Goal: Task Accomplishment & Management: Manage account settings

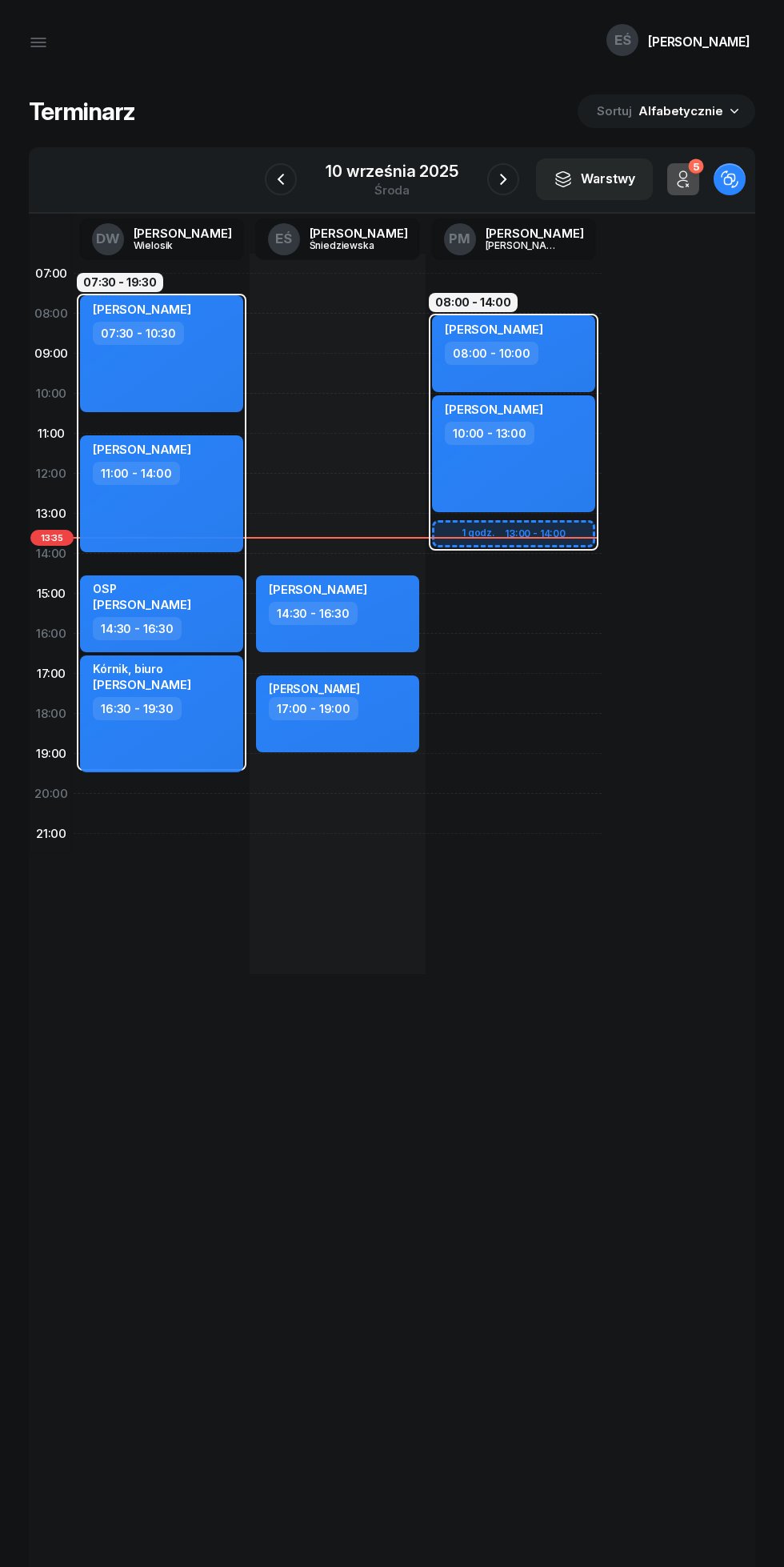
click at [542, 478] on div "[PERSON_NAME] 10:00 - 13:00" at bounding box center [513, 454] width 163 height 117
select select "10"
select select "13"
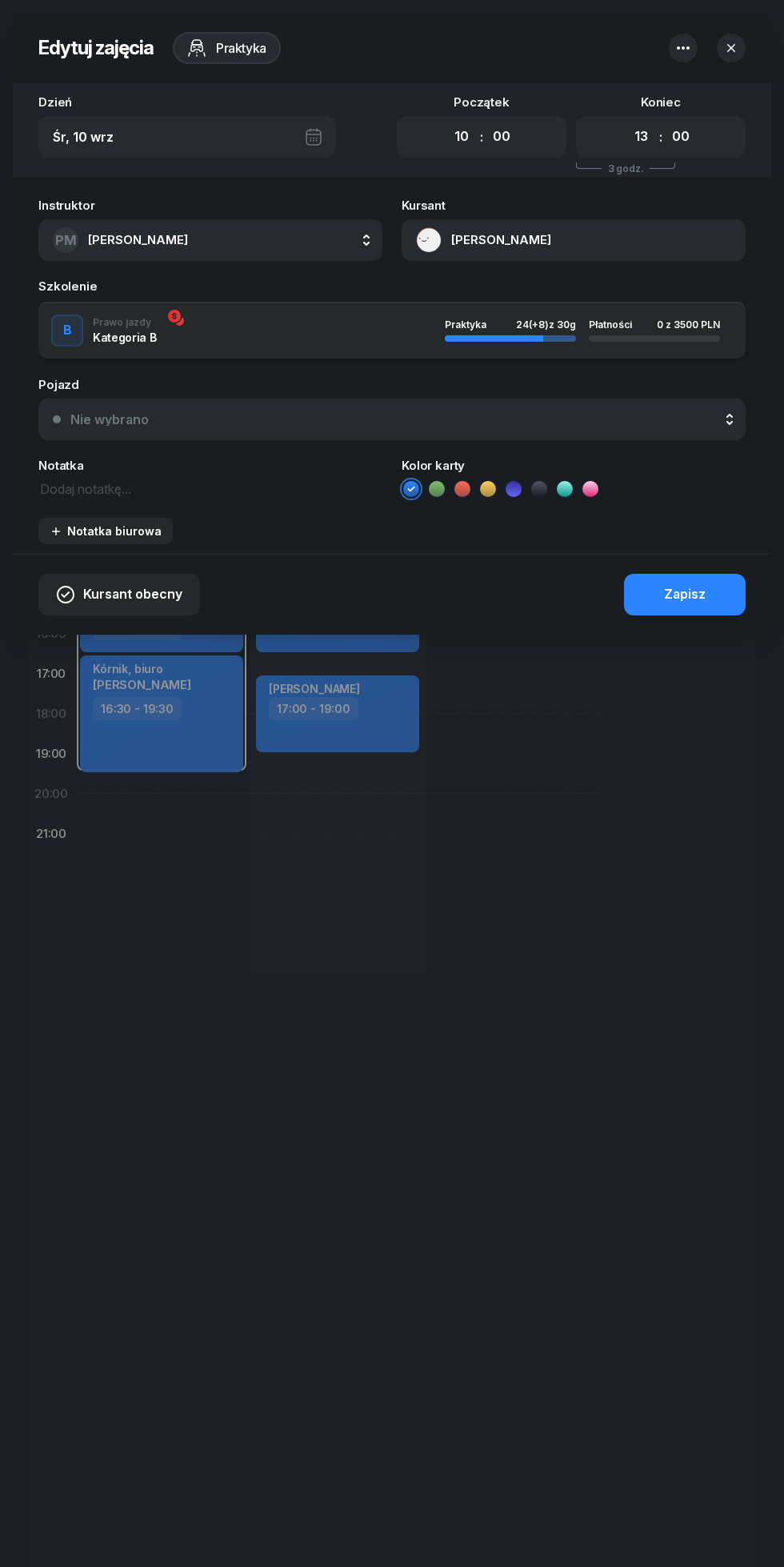
click at [489, 236] on button "[PERSON_NAME]" at bounding box center [573, 239] width 344 height 41
click at [545, 289] on div "Otwórz profil" at bounding box center [577, 296] width 77 height 21
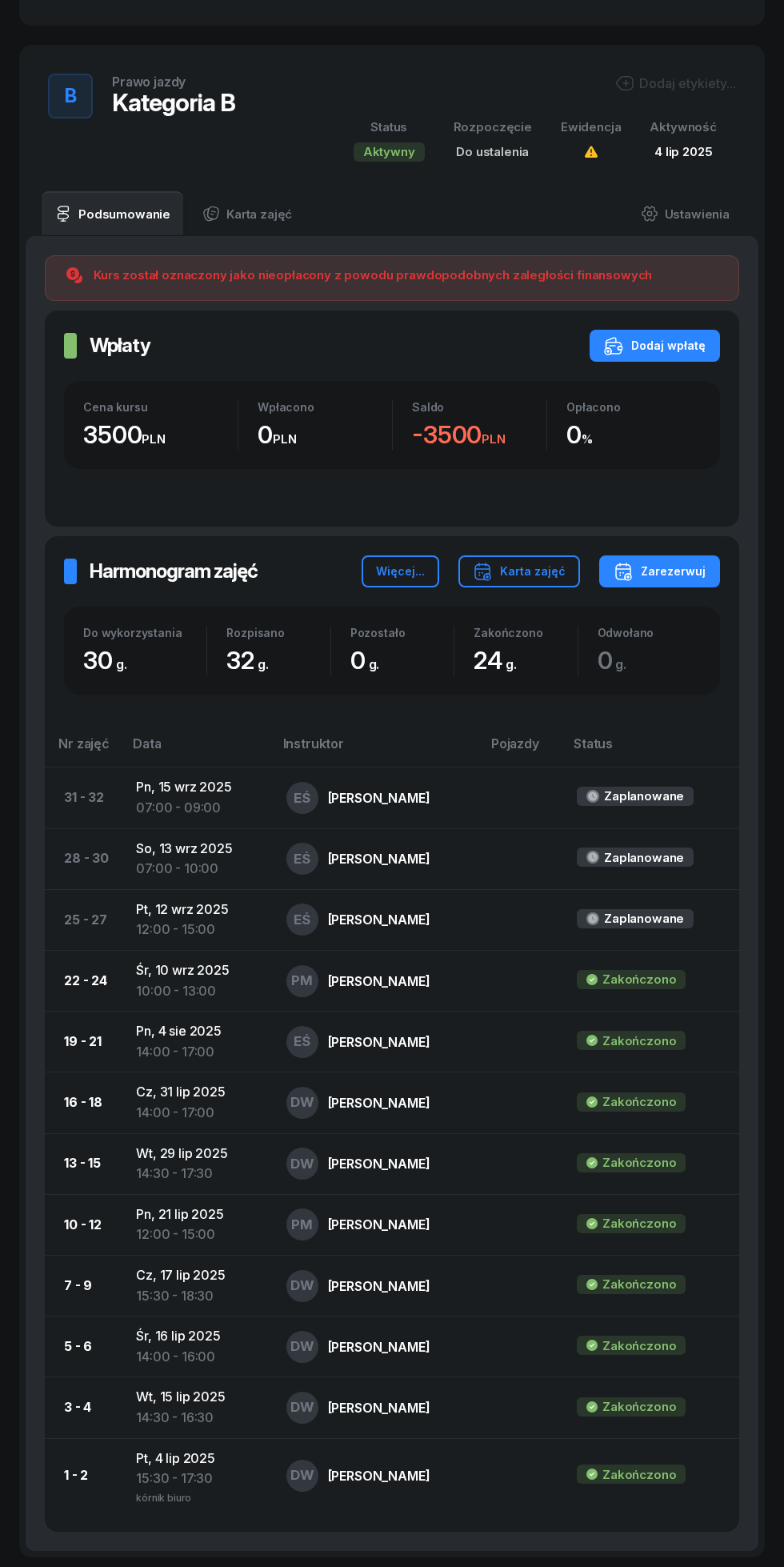
scroll to position [564, 0]
